Goal: Navigation & Orientation: Find specific page/section

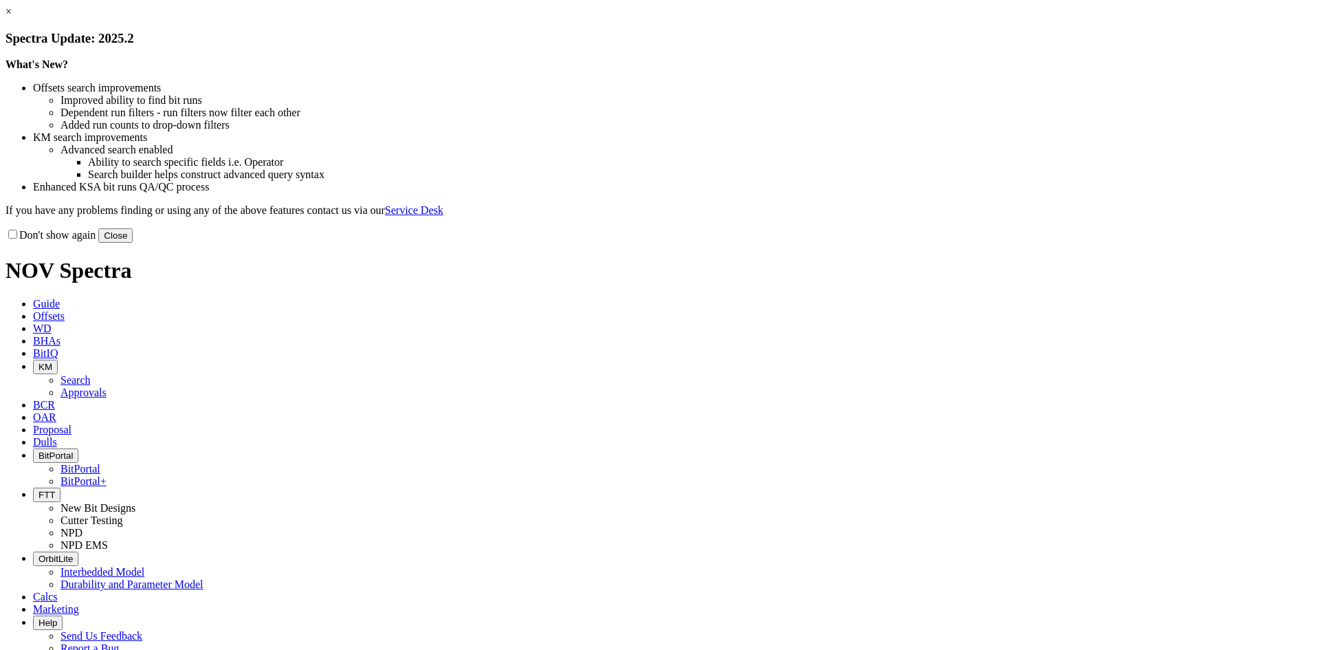
drag, startPoint x: 938, startPoint y: 382, endPoint x: 911, endPoint y: 365, distance: 32.4
click at [133, 243] on button "Close" at bounding box center [115, 235] width 34 height 14
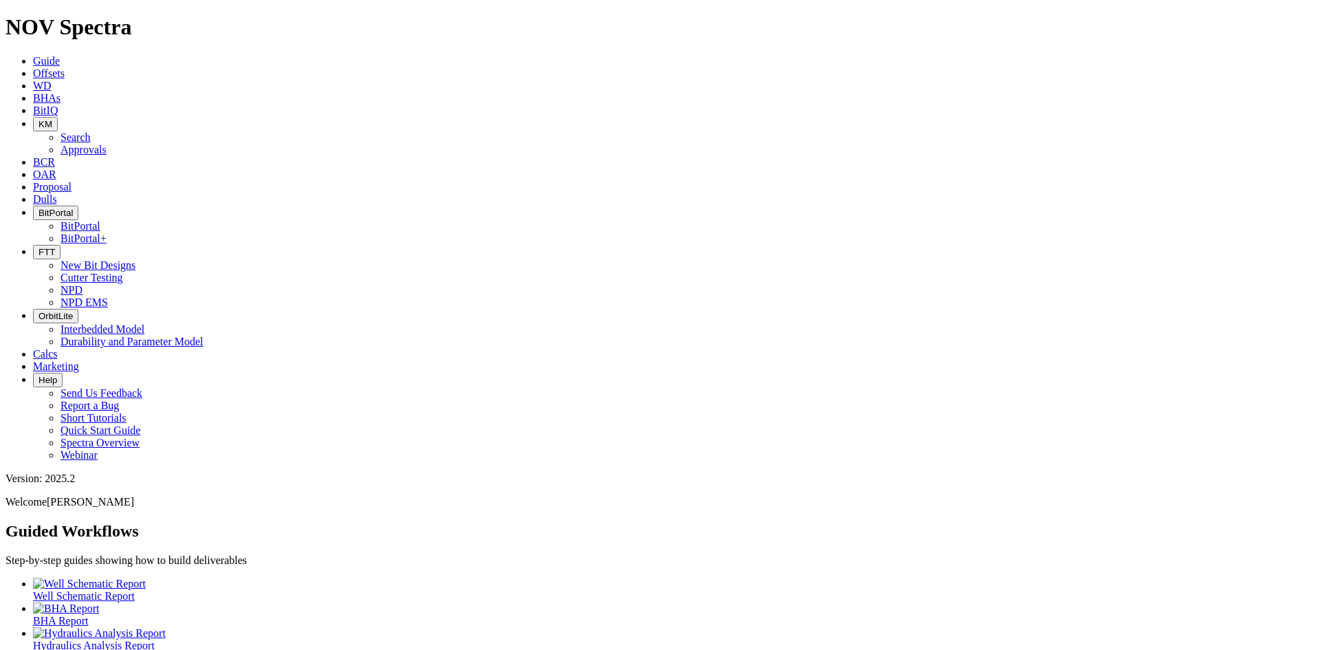
click at [73, 208] on span "BitPortal" at bounding box center [55, 213] width 34 height 10
click at [107, 232] on link "BitPortal+" at bounding box center [83, 238] width 46 height 12
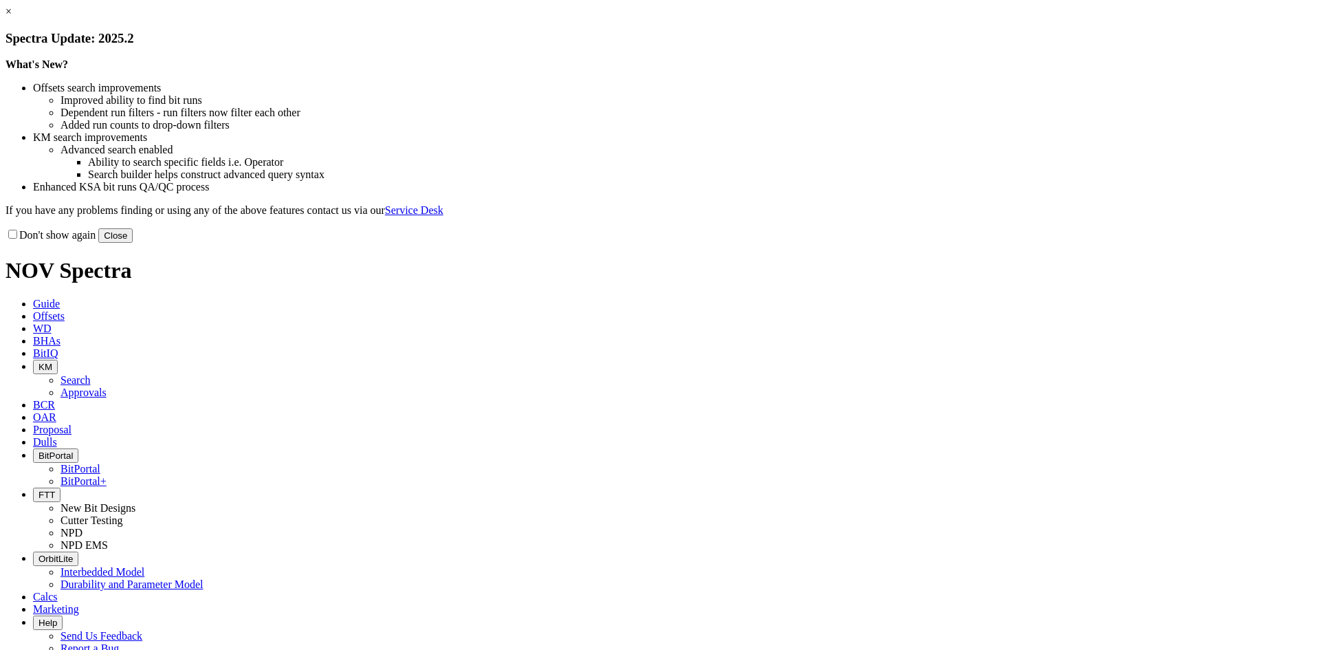
drag, startPoint x: 944, startPoint y: 384, endPoint x: 913, endPoint y: 347, distance: 47.8
click at [133, 243] on button "Close" at bounding box center [115, 235] width 34 height 14
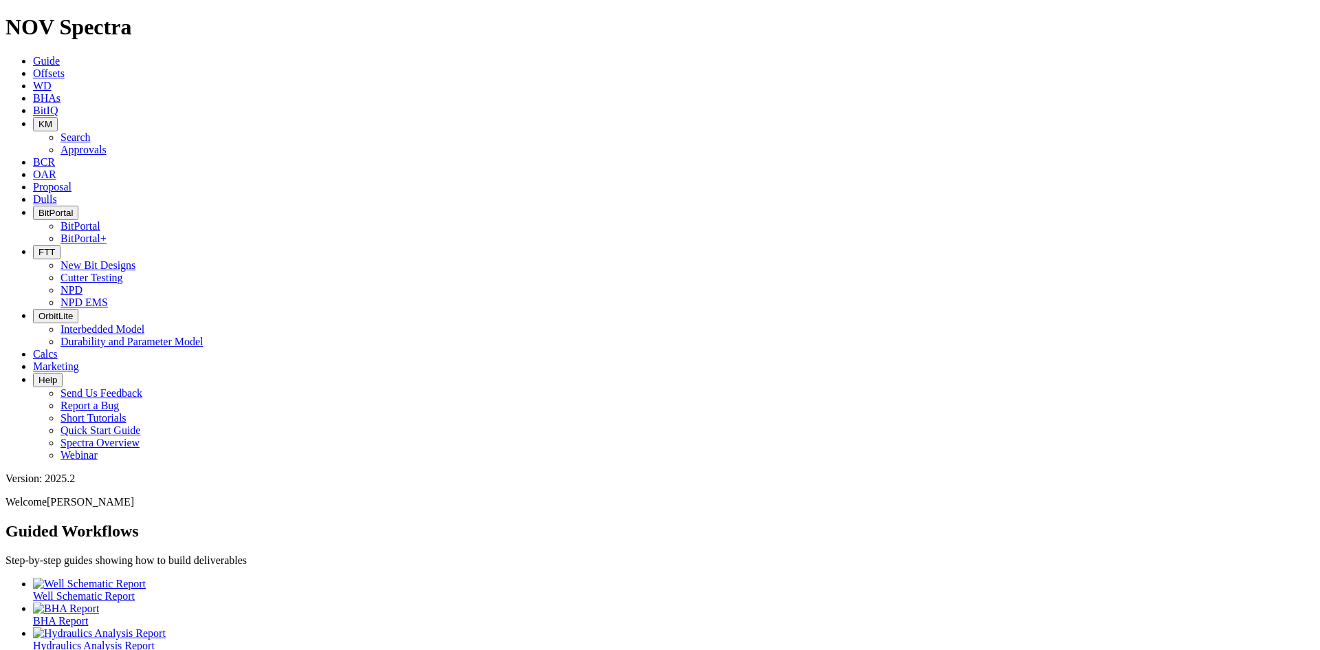
click at [73, 208] on span "BitPortal" at bounding box center [55, 213] width 34 height 10
click at [100, 220] on link "BitPortal" at bounding box center [80, 226] width 40 height 12
